Goal: Task Accomplishment & Management: Use online tool/utility

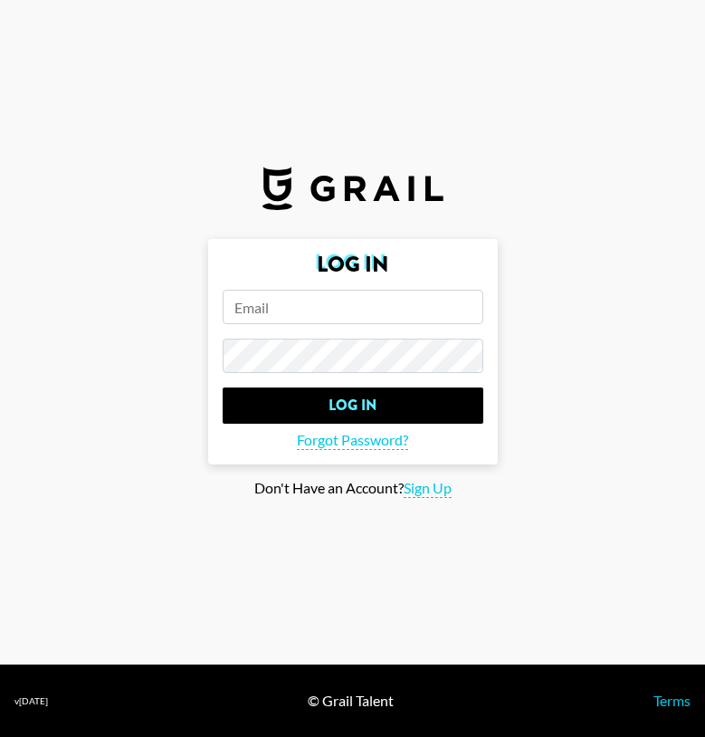
click at [384, 316] on input "email" at bounding box center [353, 307] width 261 height 34
type input "[PERSON_NAME][EMAIL_ADDRESS][DOMAIN_NAME]"
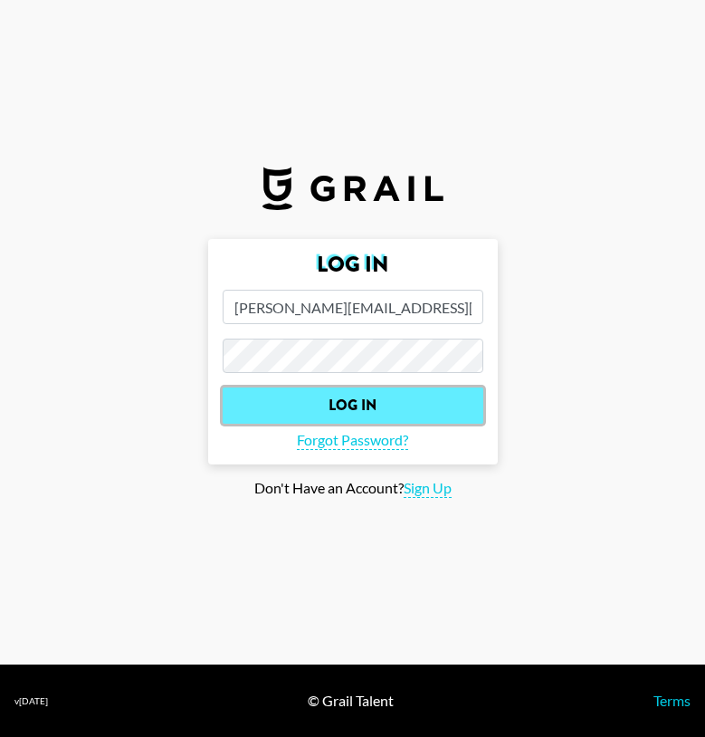
click at [351, 396] on input "Log In" at bounding box center [353, 406] width 261 height 36
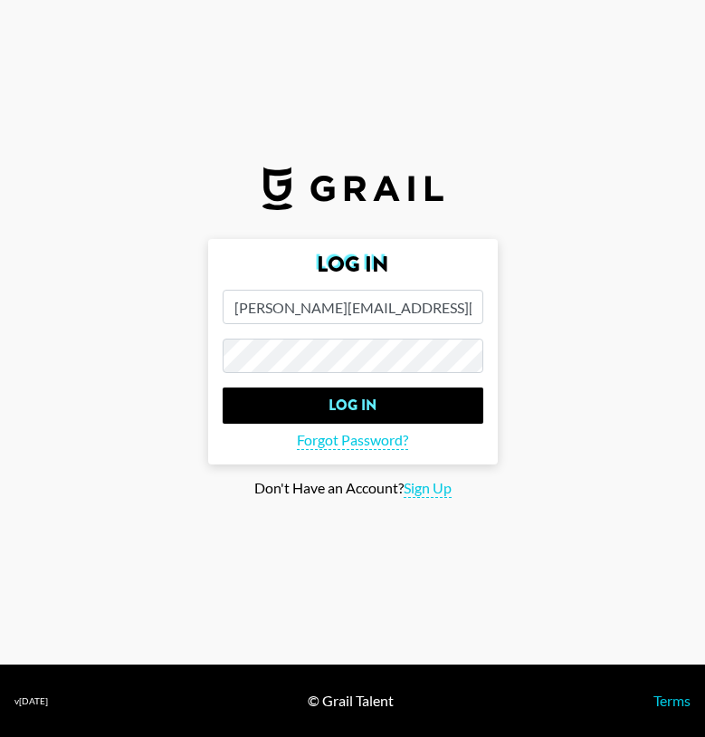
click at [534, 378] on main "Log In [EMAIL_ADDRESS][DOMAIN_NAME] Log In Forgot Password? Don't Have an Accou…" at bounding box center [352, 368] width 676 height 259
click at [376, 435] on span "Forgot Password?" at bounding box center [352, 440] width 111 height 19
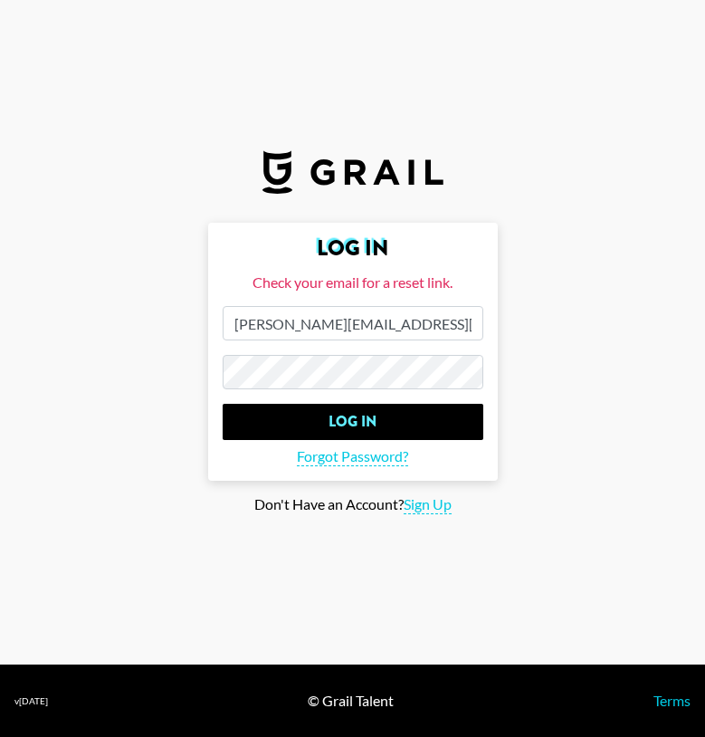
click at [223, 404] on input "Log In" at bounding box center [353, 422] width 261 height 36
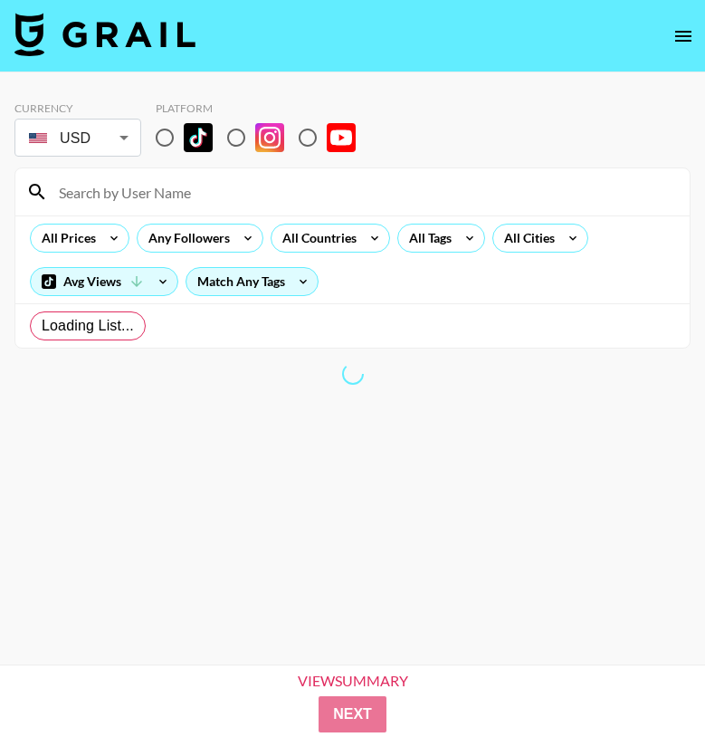
radio input "true"
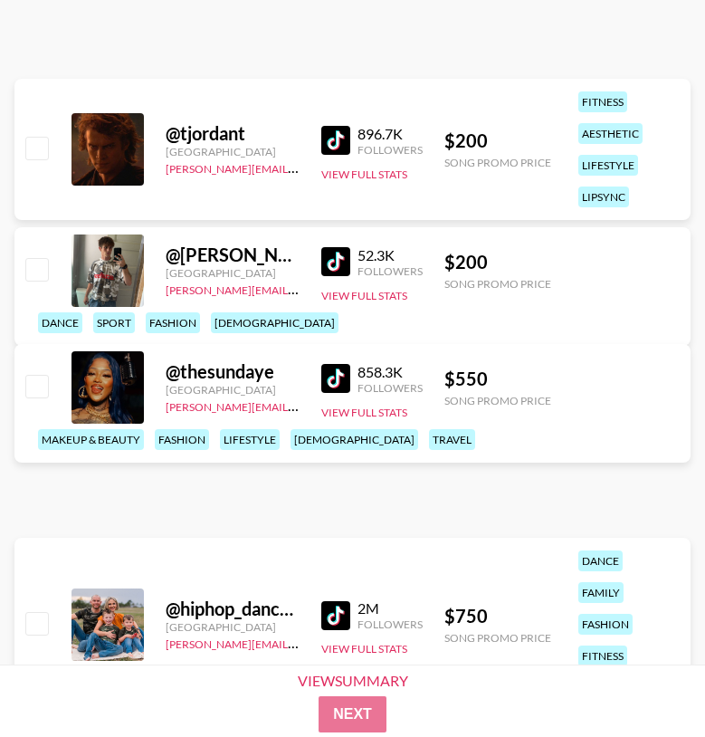
scroll to position [2974, 0]
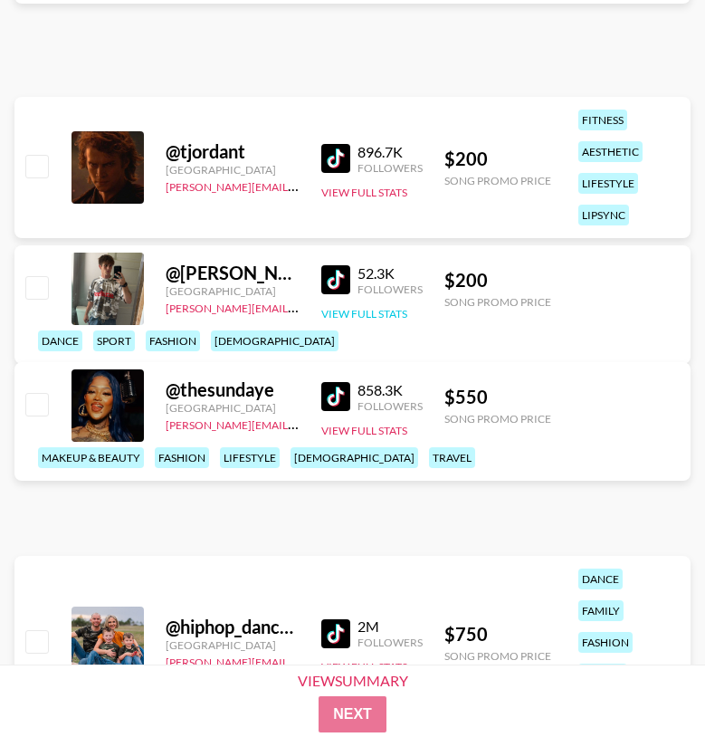
click at [337, 321] on button "View Full Stats" at bounding box center [364, 314] width 86 height 14
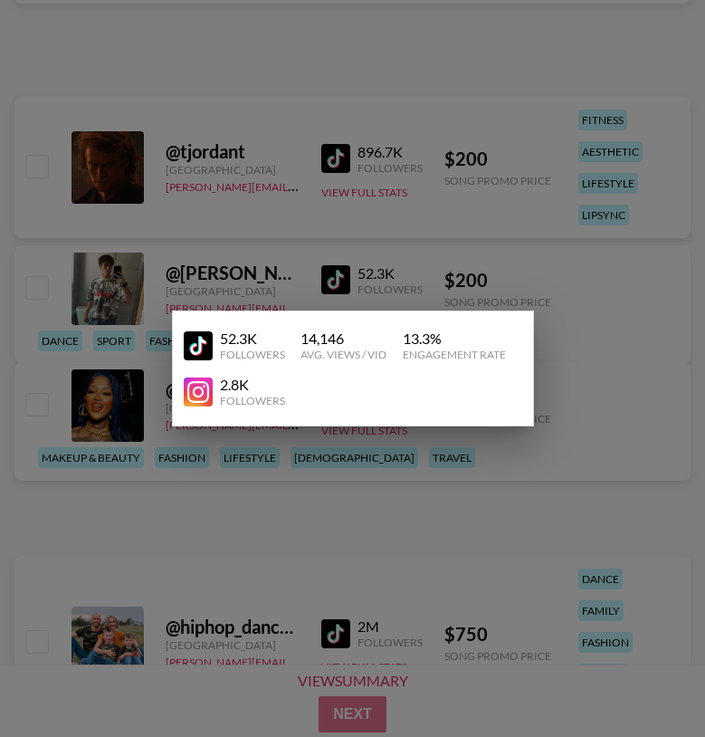
click at [379, 269] on div at bounding box center [352, 368] width 705 height 737
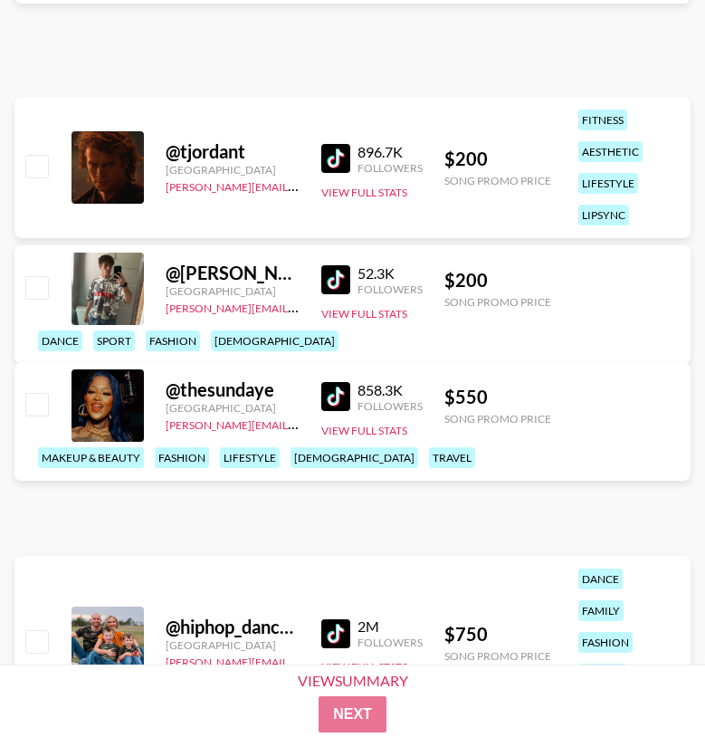
click at [212, 284] on div "@ jacob.[PERSON_NAME].161" at bounding box center [233, 273] width 134 height 23
click at [389, 321] on button "View Full Stats" at bounding box center [364, 314] width 86 height 14
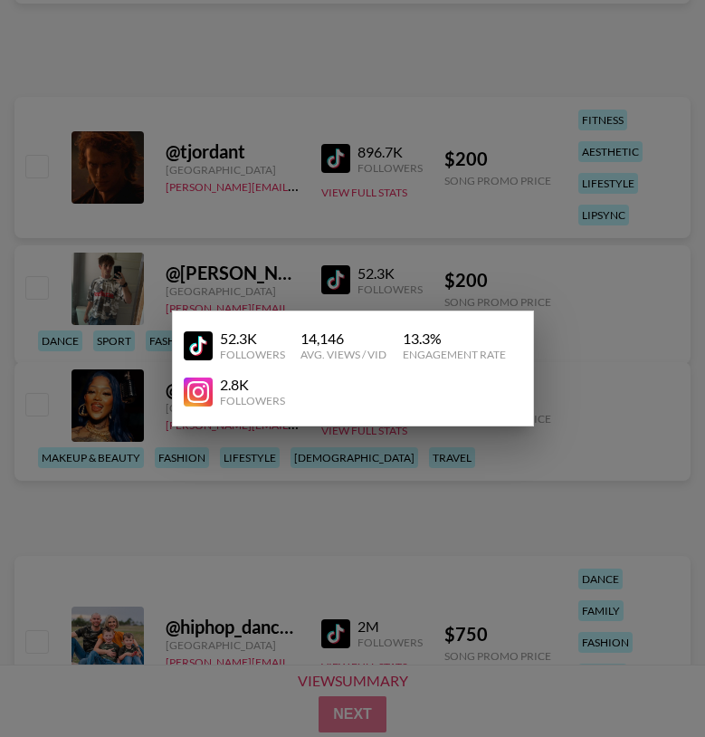
drag, startPoint x: 248, startPoint y: 329, endPoint x: 220, endPoint y: 340, distance: 30.1
click at [248, 330] on div "52.3K" at bounding box center [252, 339] width 65 height 18
click at [220, 340] on div "52.3K" at bounding box center [252, 339] width 65 height 18
click at [180, 358] on div "52.3K Followers 14,146 Avg. Views / Vid 13.3 % Engagement Rate 2.8K Followers" at bounding box center [353, 369] width 362 height 116
click at [193, 349] on img at bounding box center [198, 345] width 29 height 29
